Goal: Obtain resource: Download file/media

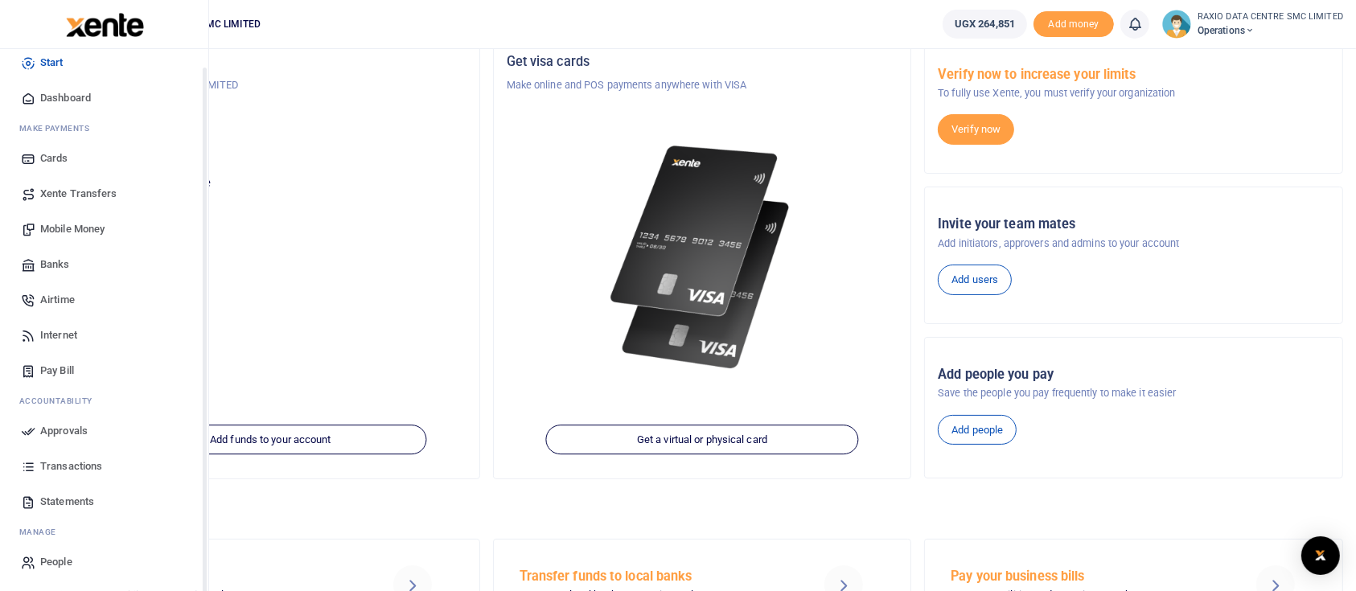
scroll to position [107, 0]
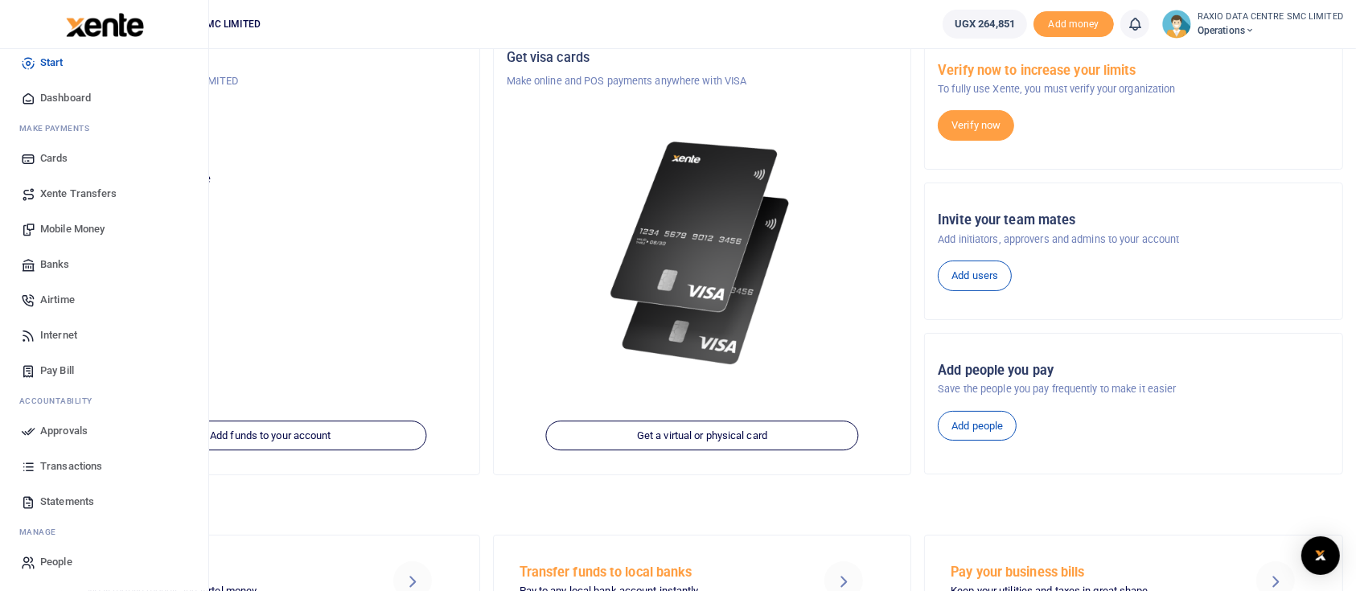
click at [76, 496] on span "Statements" at bounding box center [67, 502] width 54 height 16
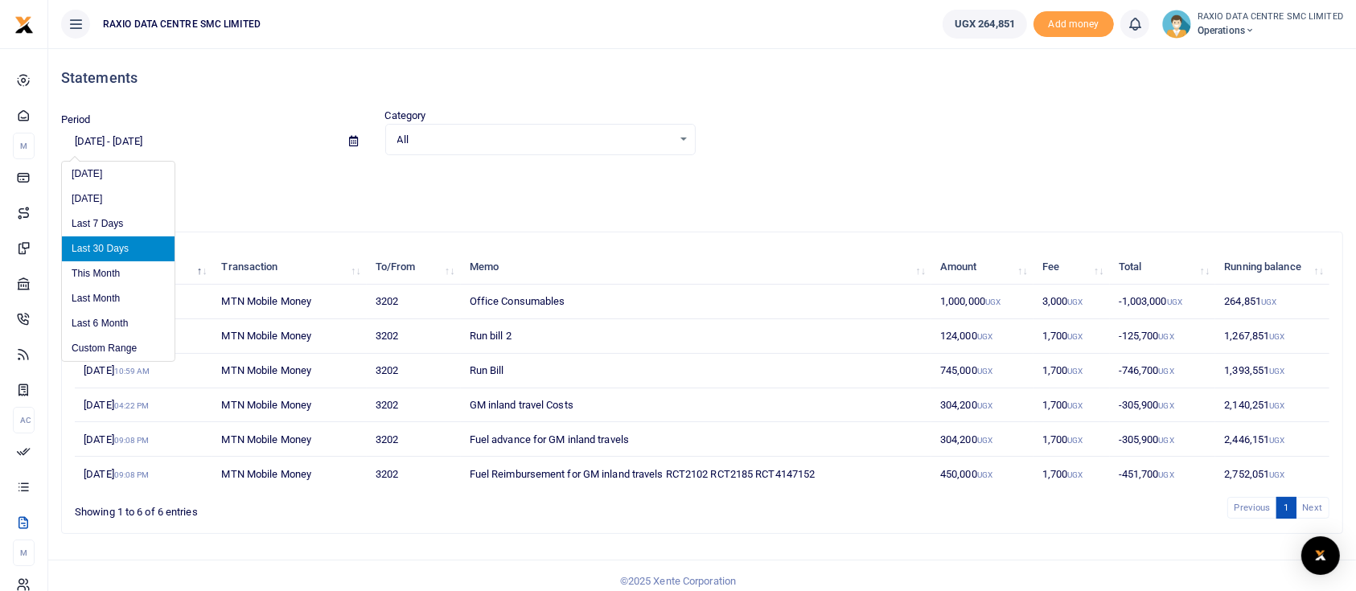
click at [204, 138] on input "07/14/2025 - 08/12/2025" at bounding box center [198, 141] width 275 height 27
click at [104, 136] on input "07/14/2025 - 08/12/2025" at bounding box center [198, 141] width 275 height 27
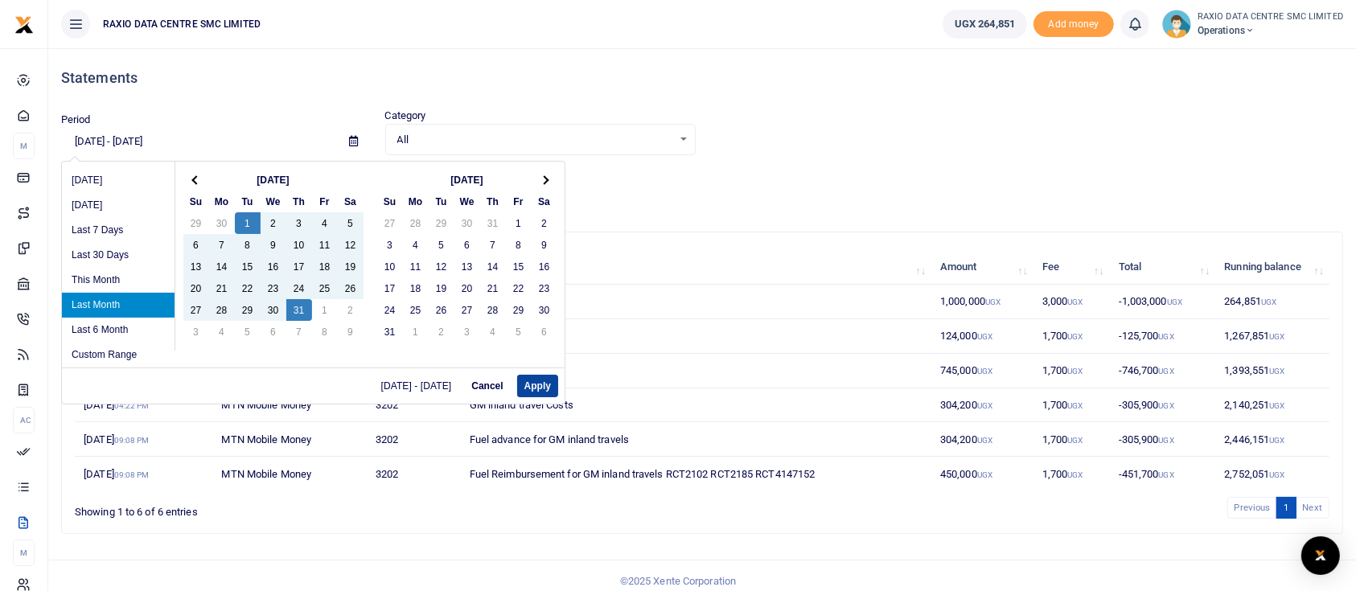
click at [540, 383] on button "Apply" at bounding box center [537, 386] width 41 height 23
type input "07/01/2025 - 07/31/2025"
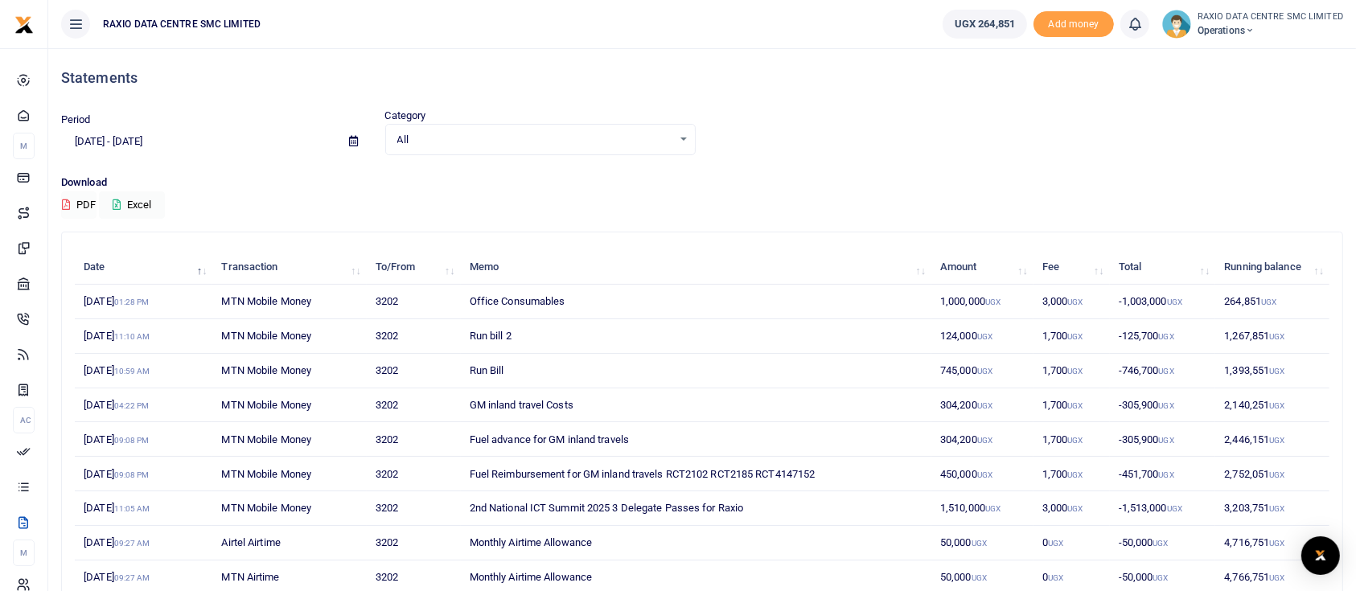
click at [85, 192] on button "PDF" at bounding box center [78, 204] width 35 height 27
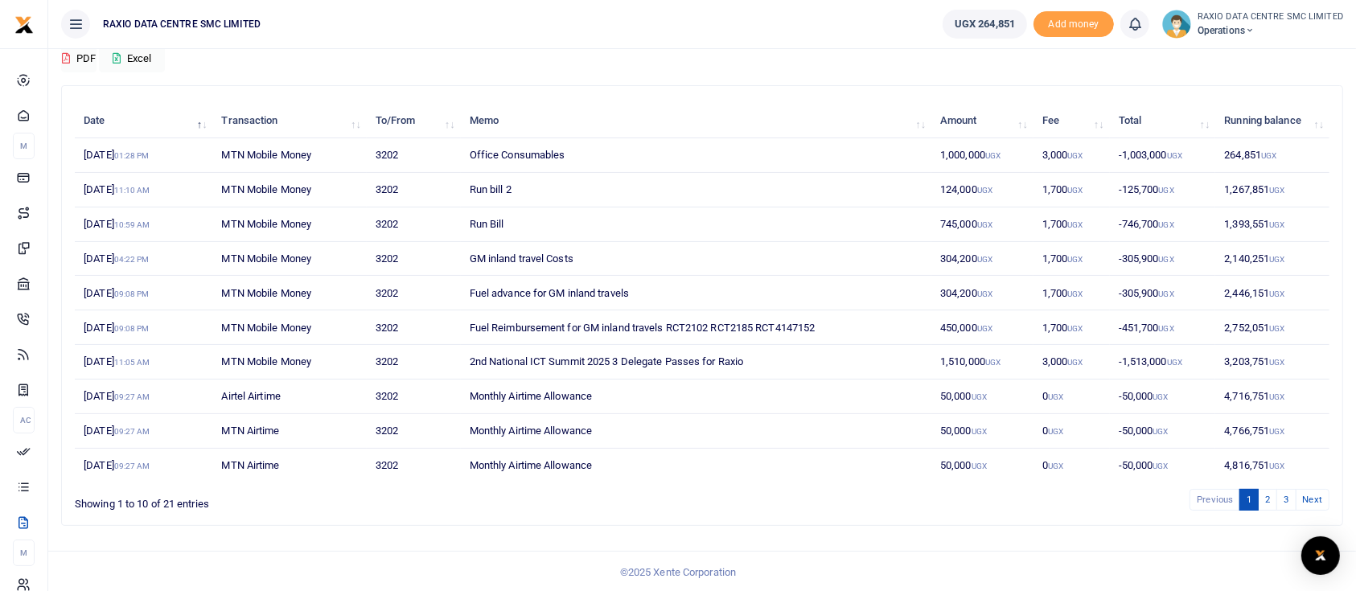
scroll to position [147, 0]
